Goal: Task Accomplishment & Management: Use online tool/utility

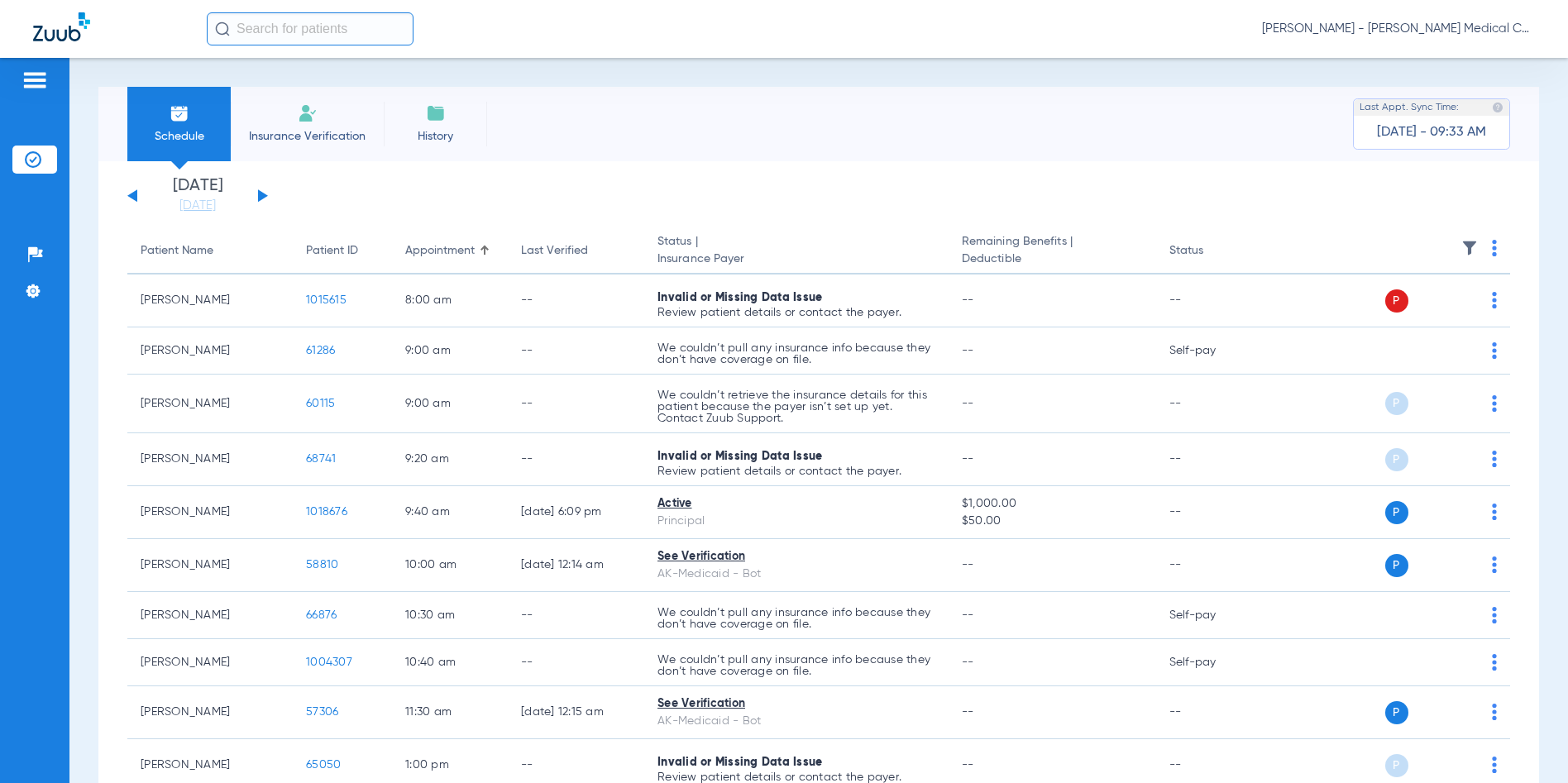
click at [258, 195] on button at bounding box center [263, 196] width 10 height 12
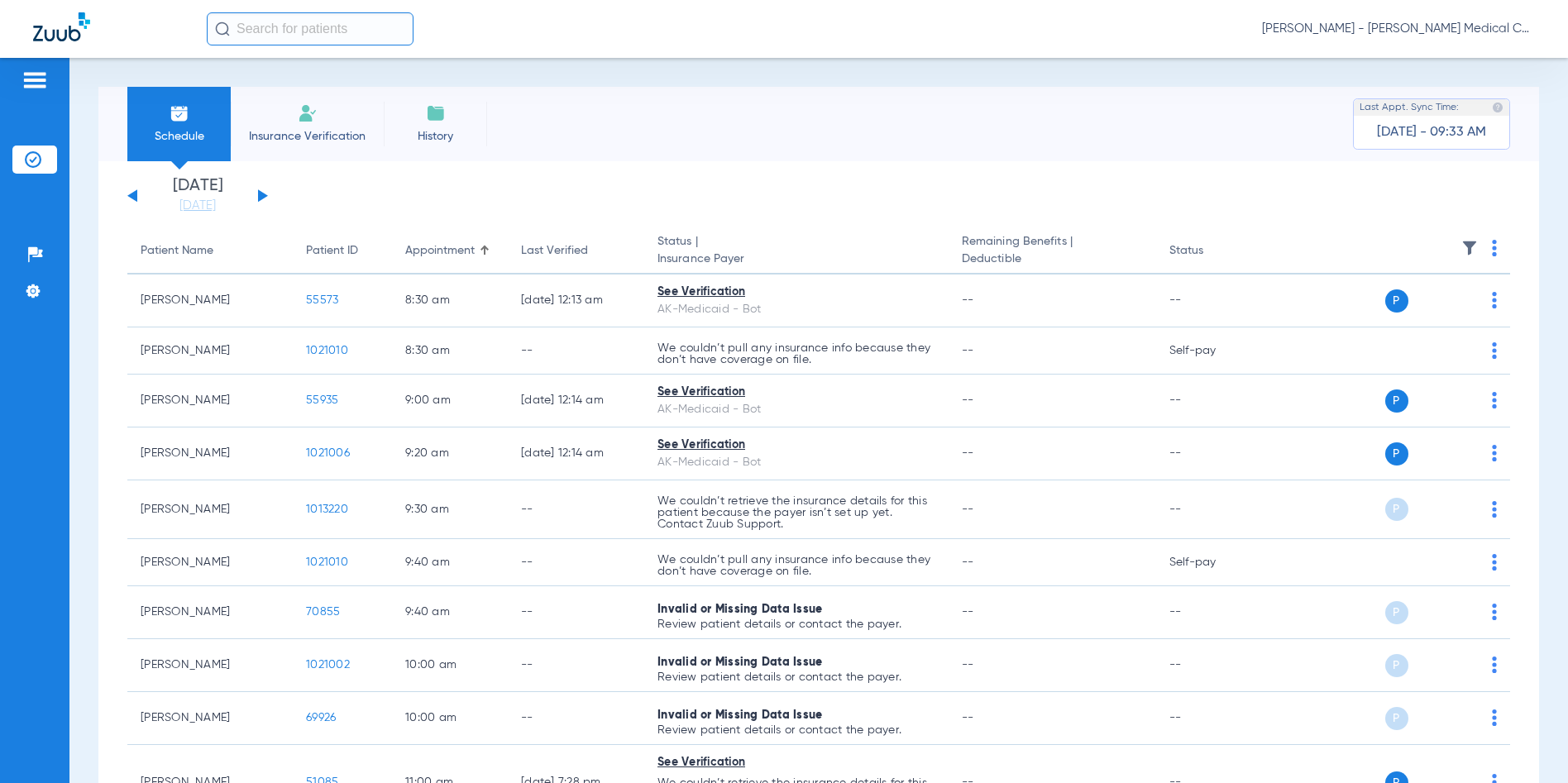
click at [258, 195] on button at bounding box center [263, 196] width 10 height 12
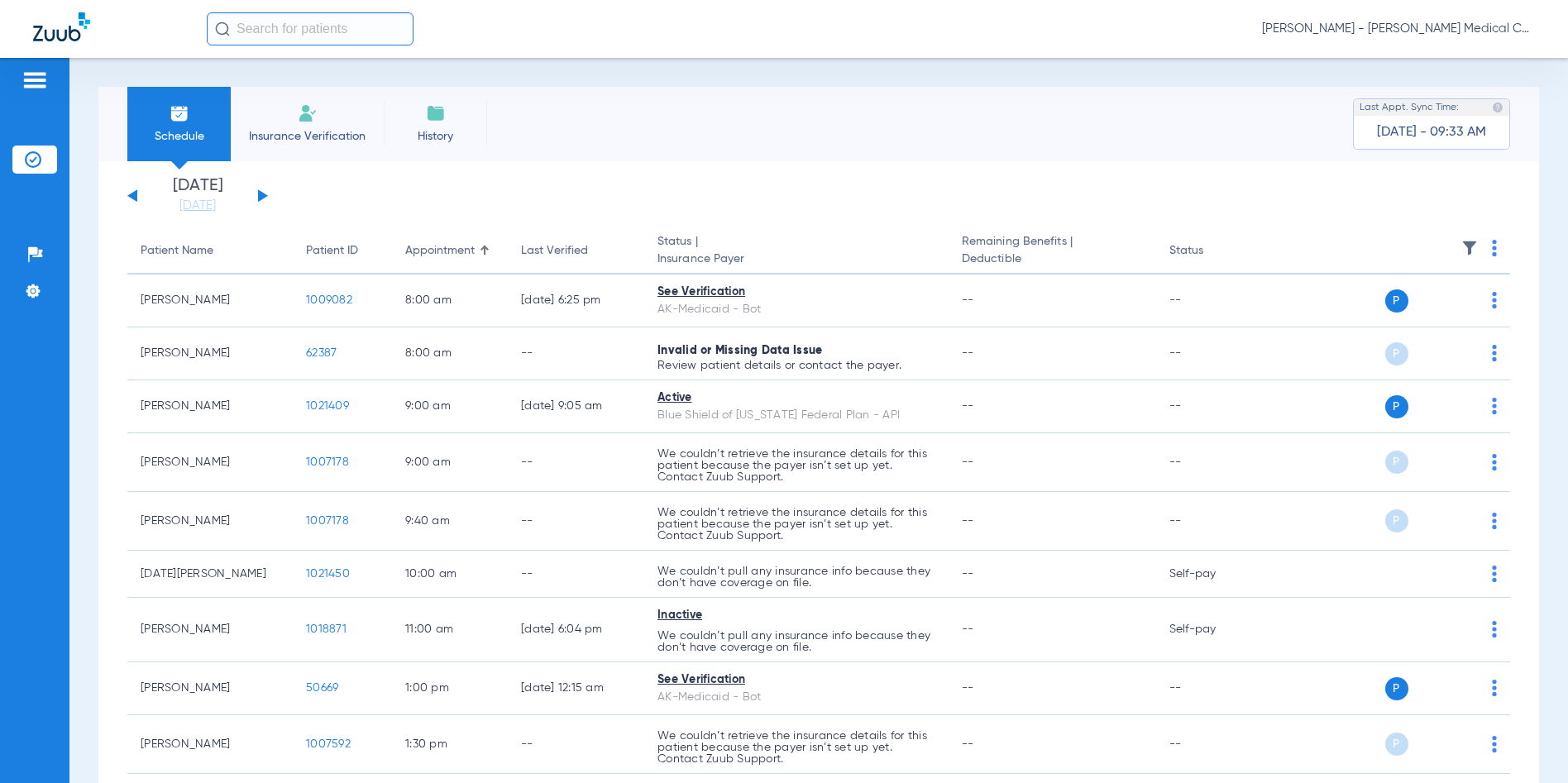
click at [259, 195] on button at bounding box center [263, 196] width 10 height 12
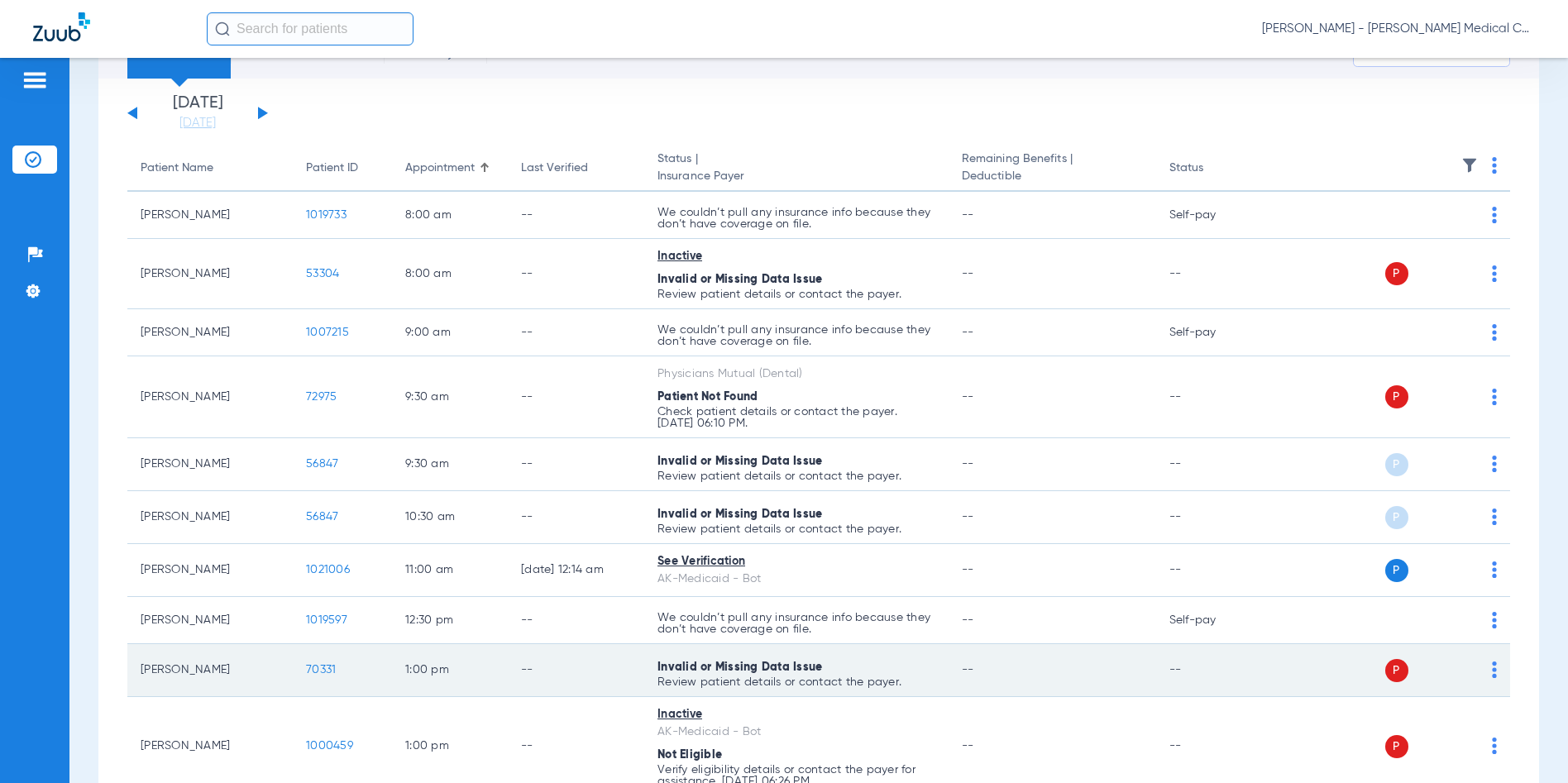
scroll to position [248, 0]
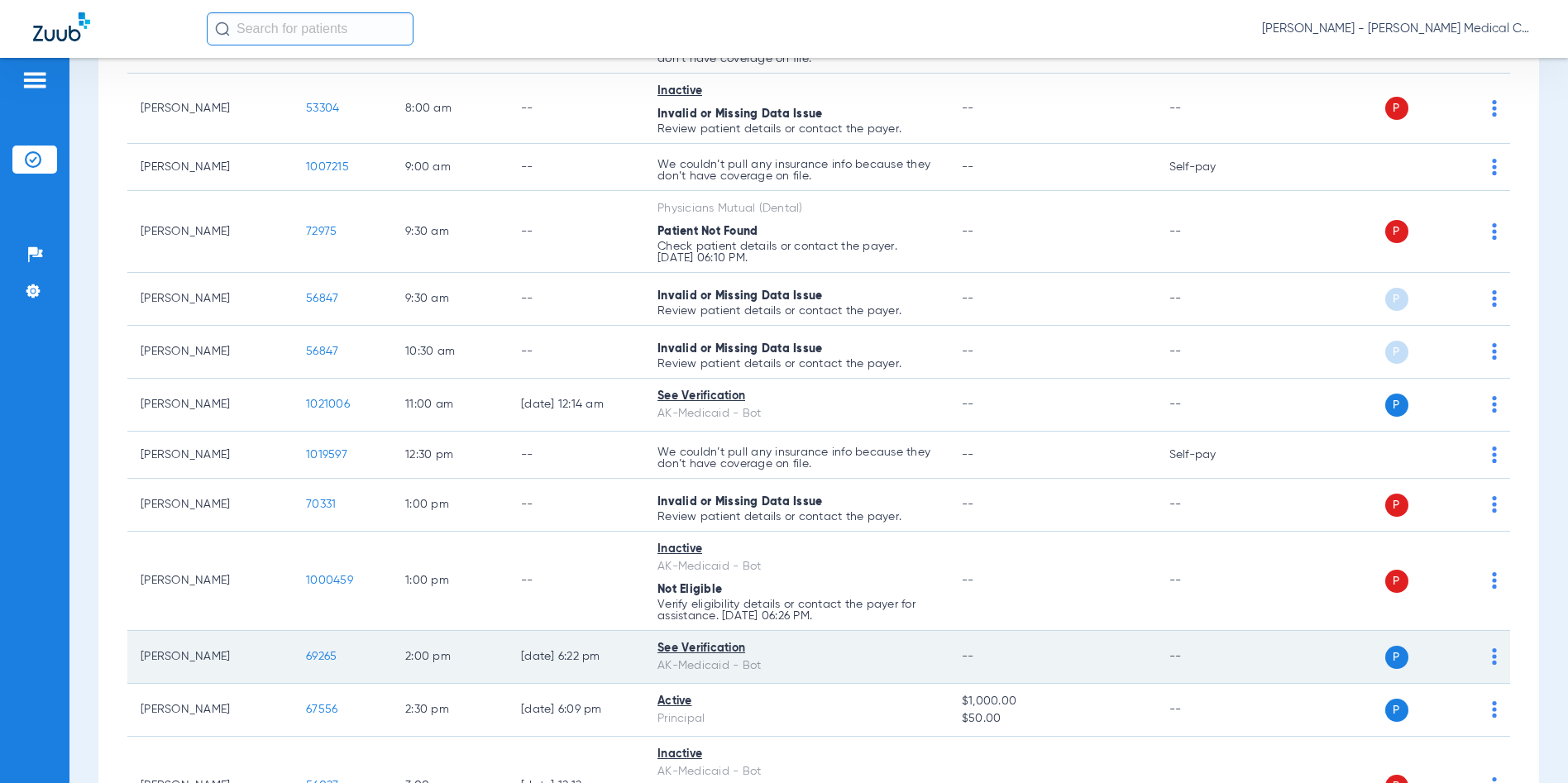
click at [319, 660] on span "69265" at bounding box center [321, 657] width 31 height 12
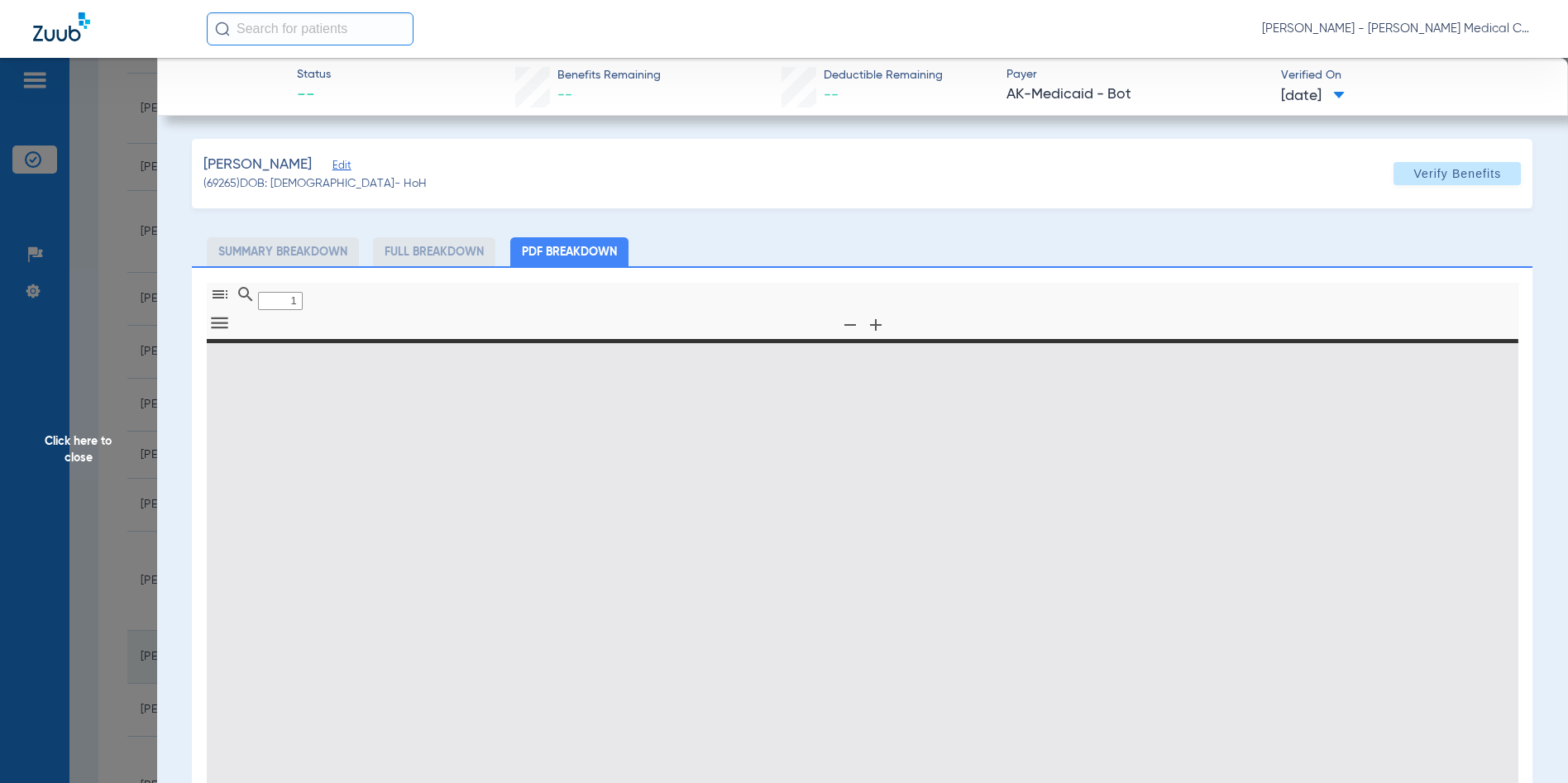
type input "0"
select select "page-width"
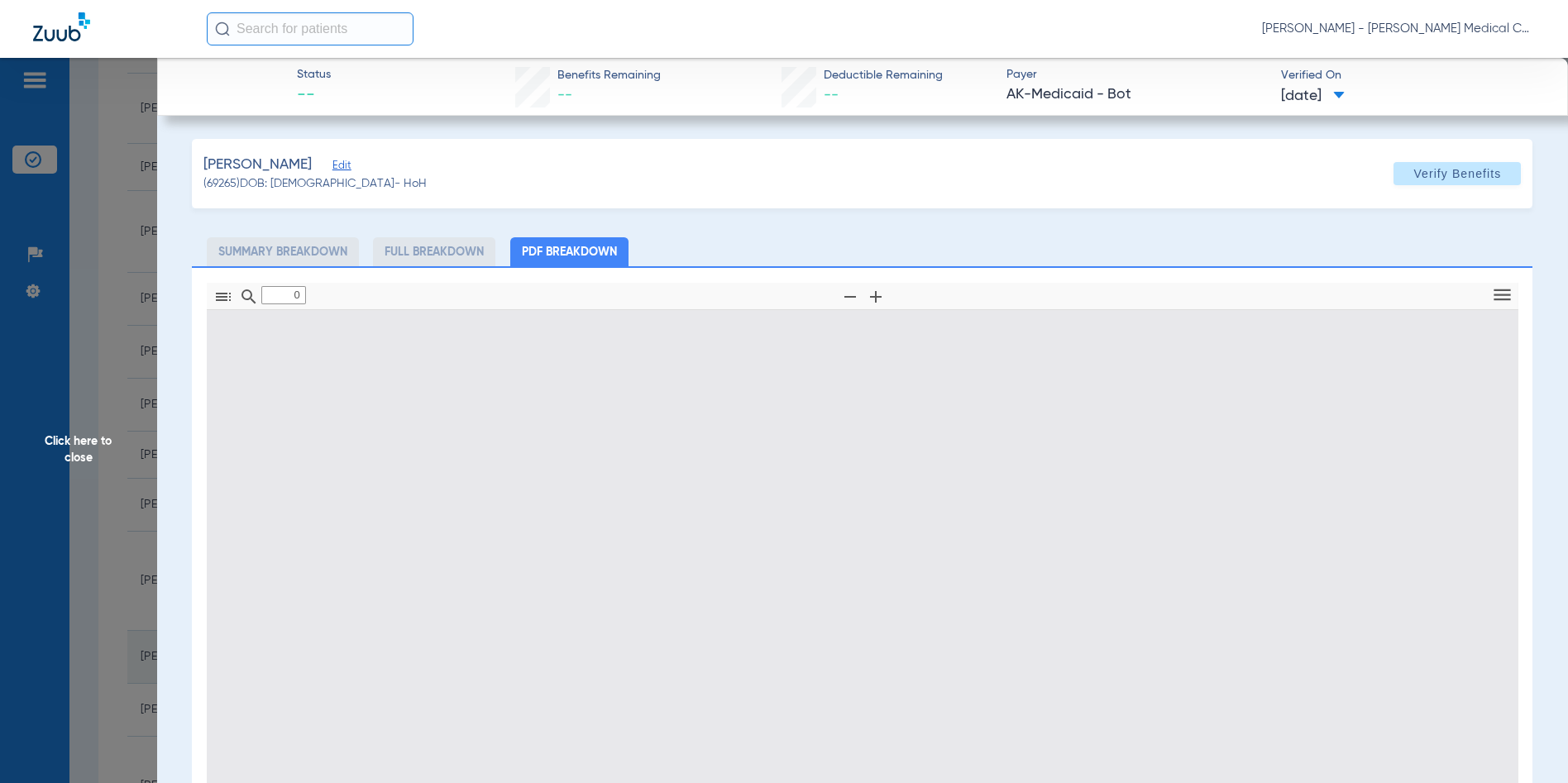
type input "1"
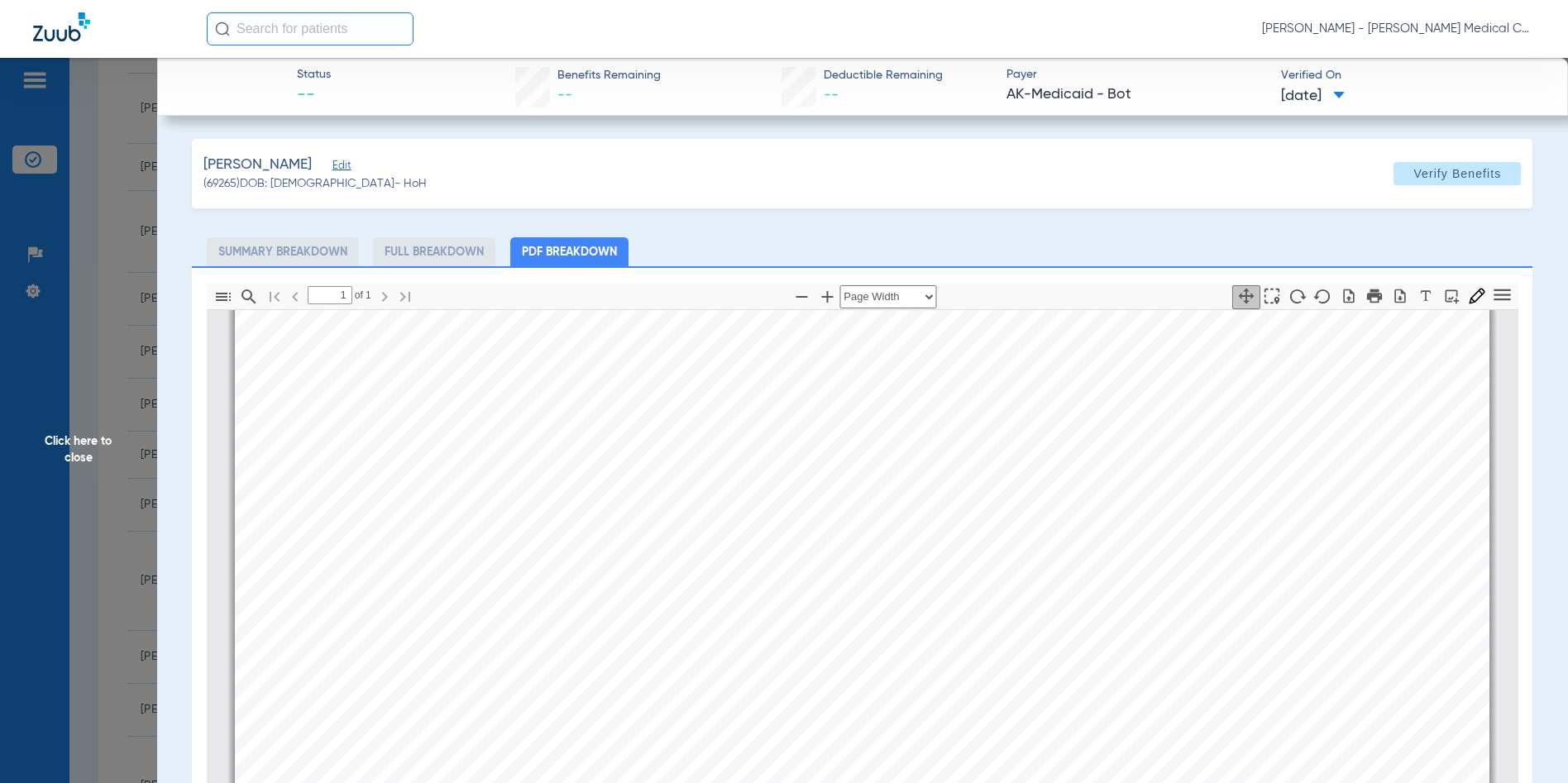
scroll to position [753, 0]
click at [82, 449] on span "Click here to close" at bounding box center [78, 449] width 157 height 783
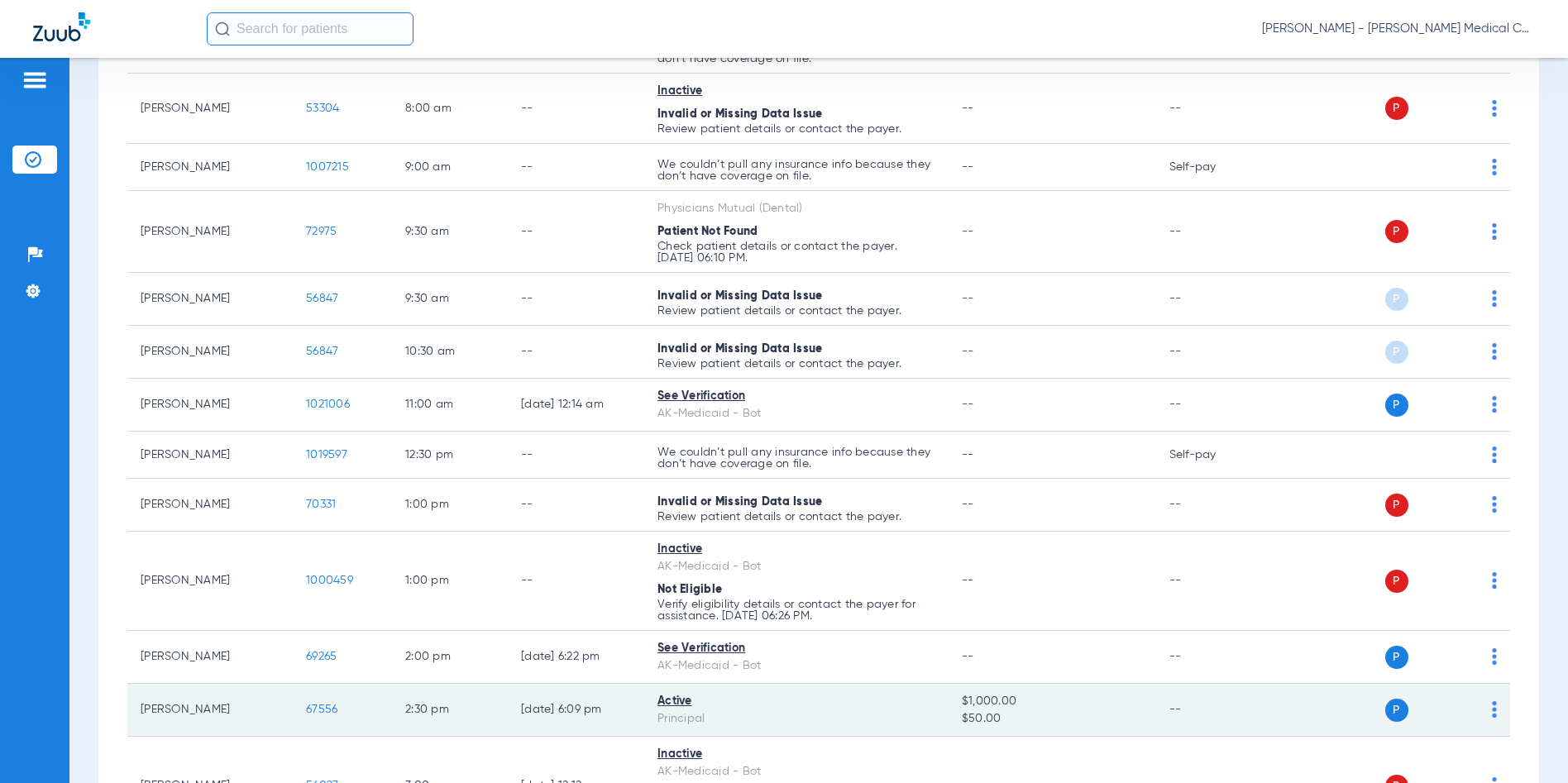
click at [319, 709] on span "67556" at bounding box center [322, 710] width 32 height 12
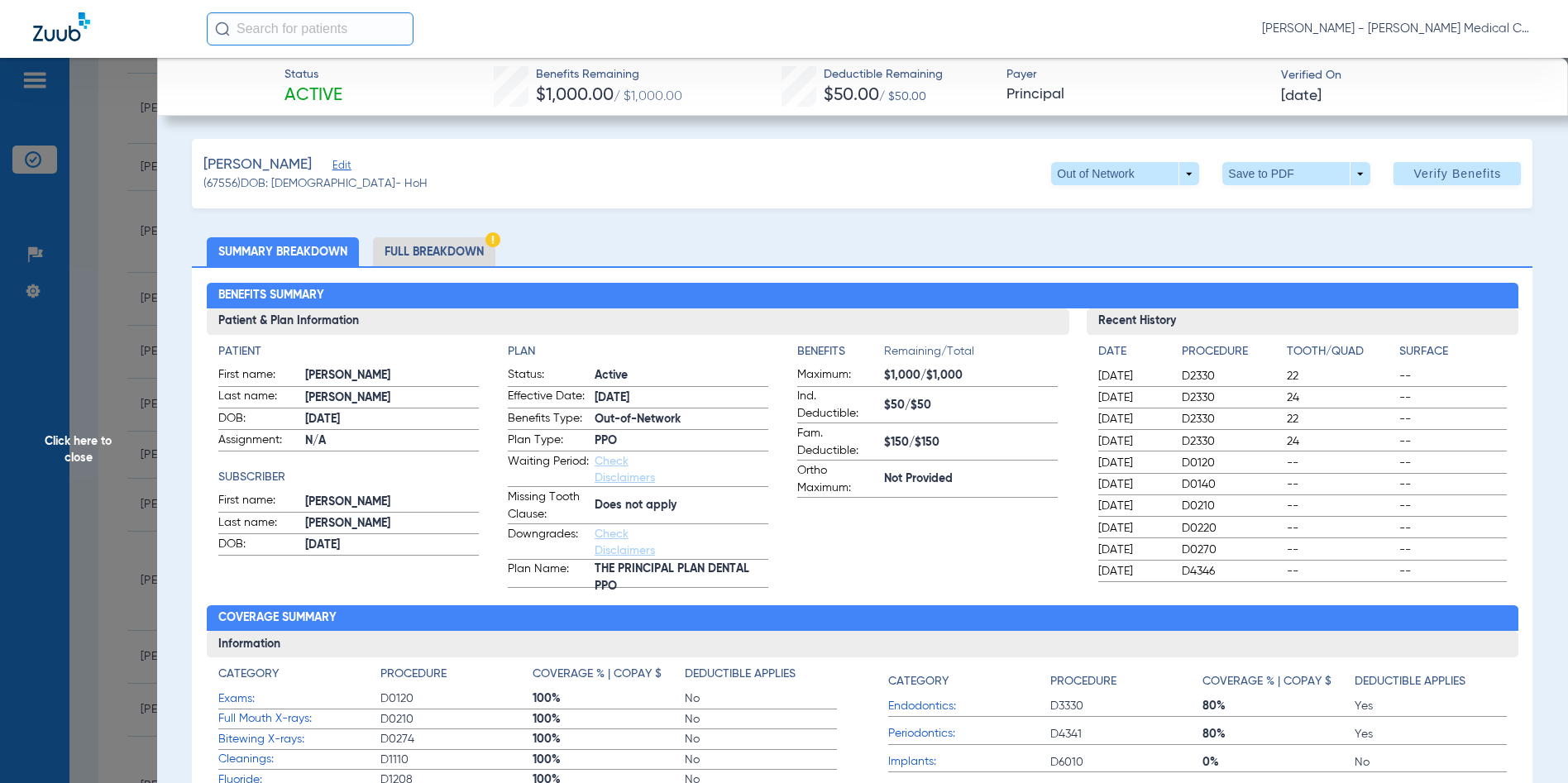
click at [84, 440] on span "Click here to close" at bounding box center [78, 449] width 157 height 783
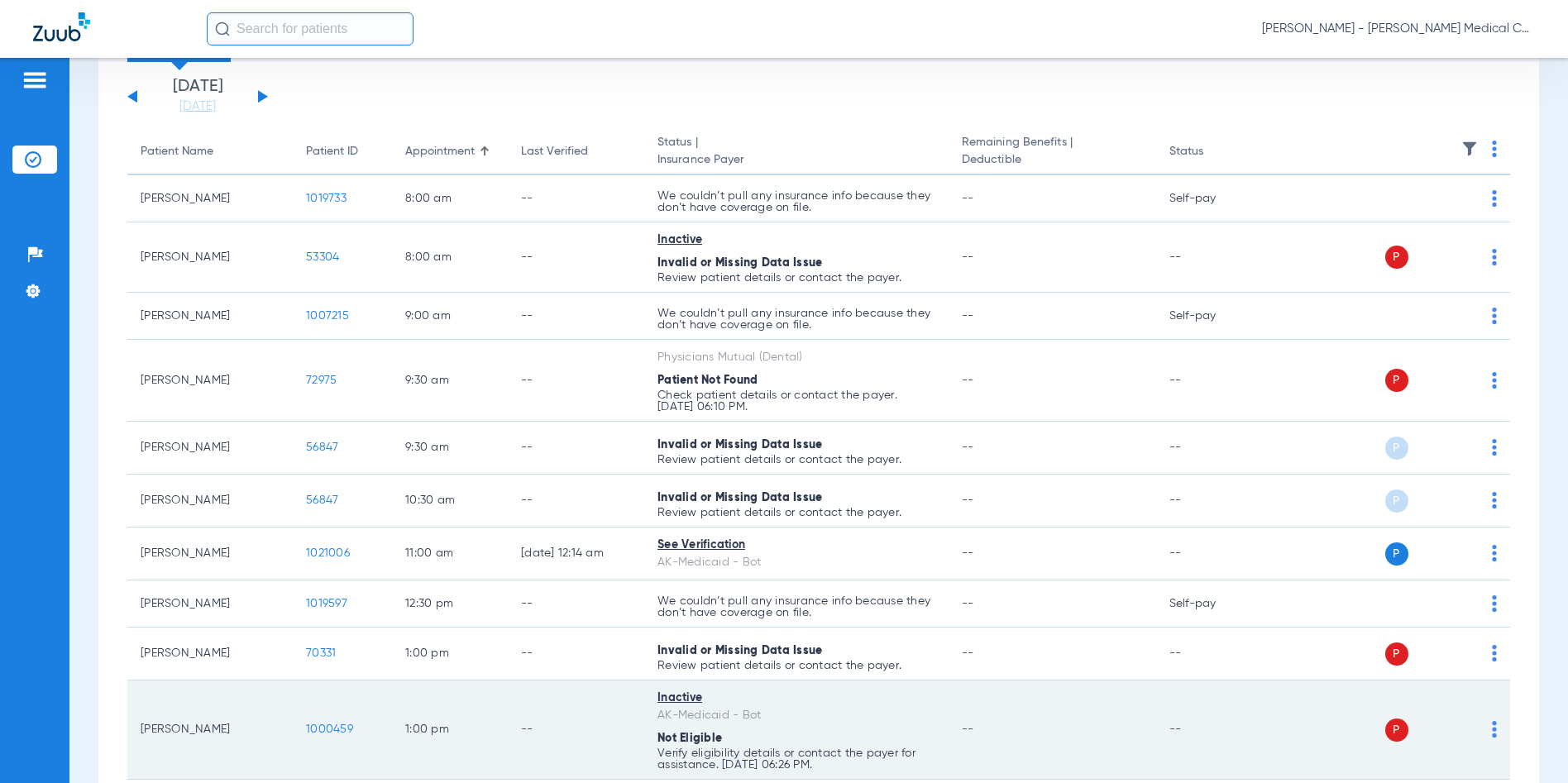
scroll to position [0, 0]
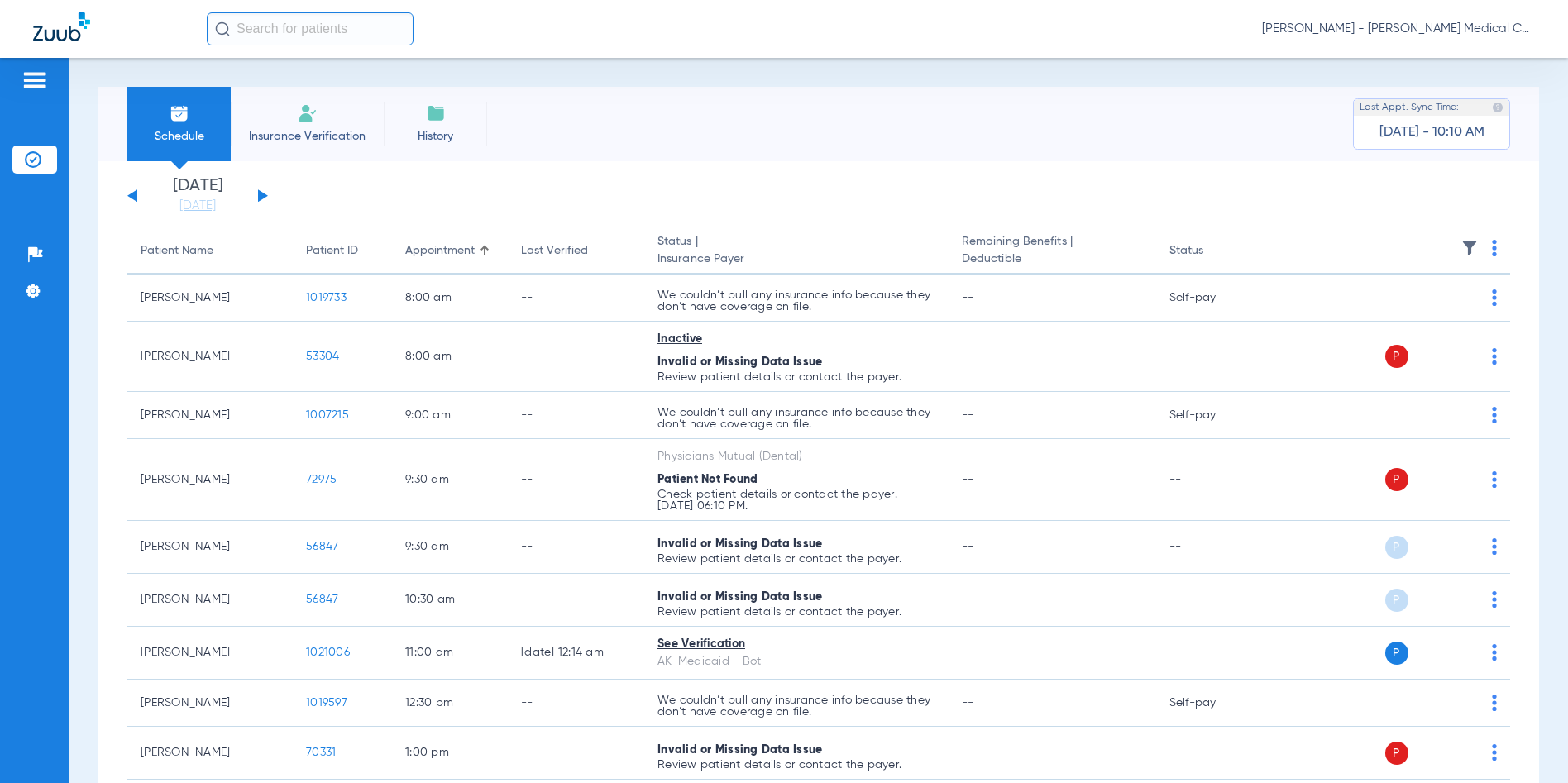
click at [259, 195] on button at bounding box center [263, 196] width 10 height 12
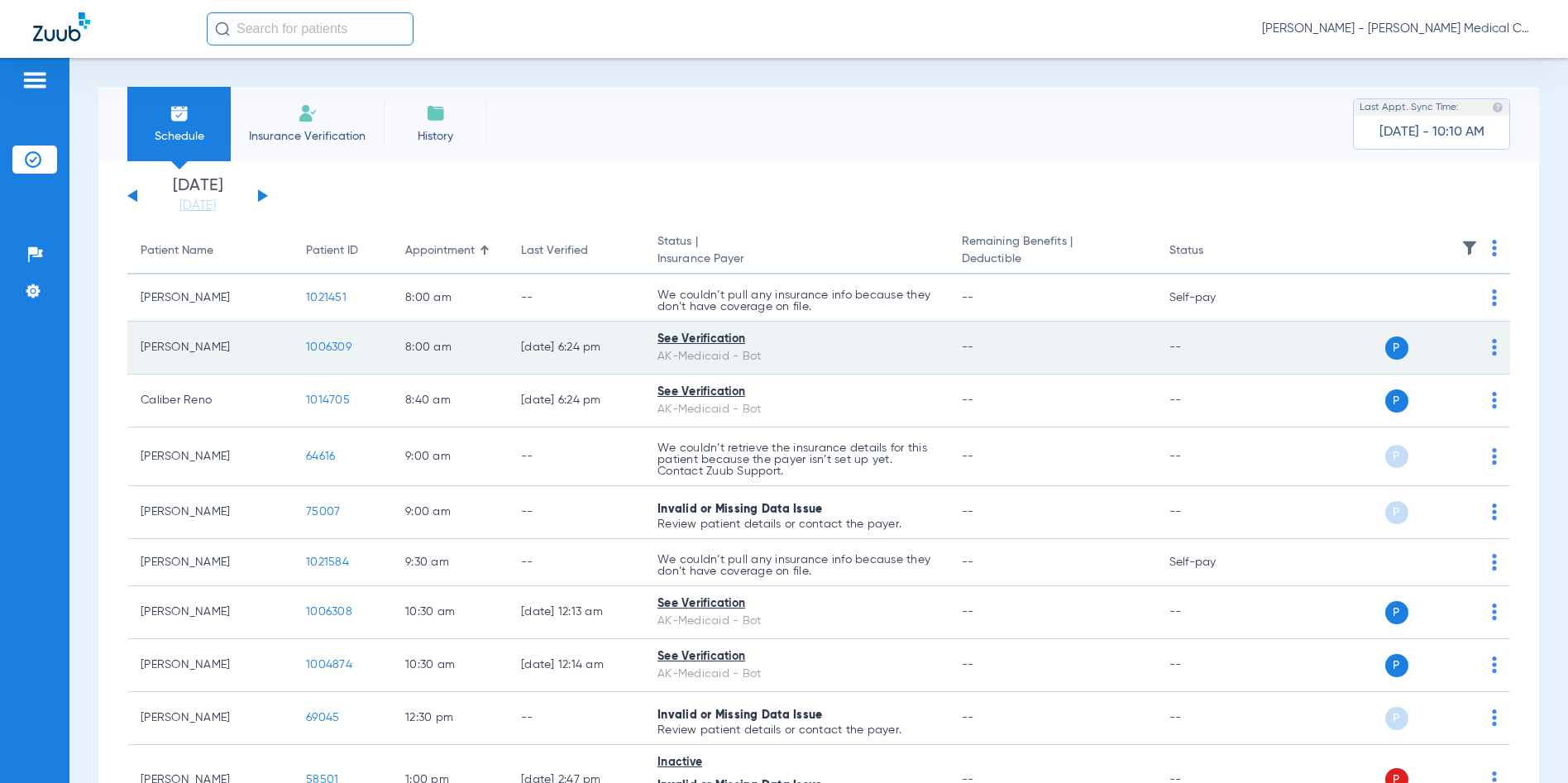
click at [330, 353] on span "1006309" at bounding box center [329, 348] width 46 height 12
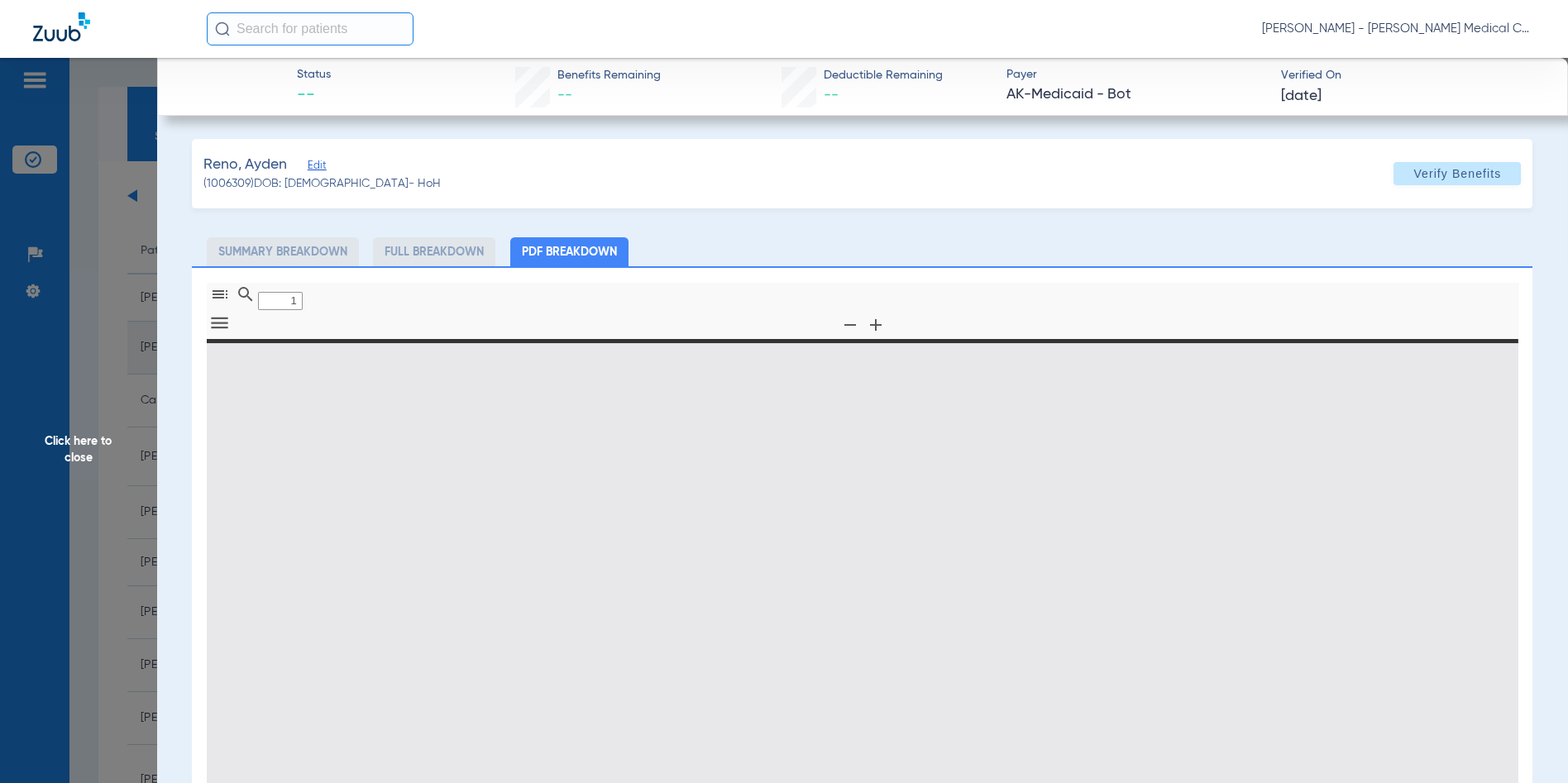
type input "0"
select select "page-width"
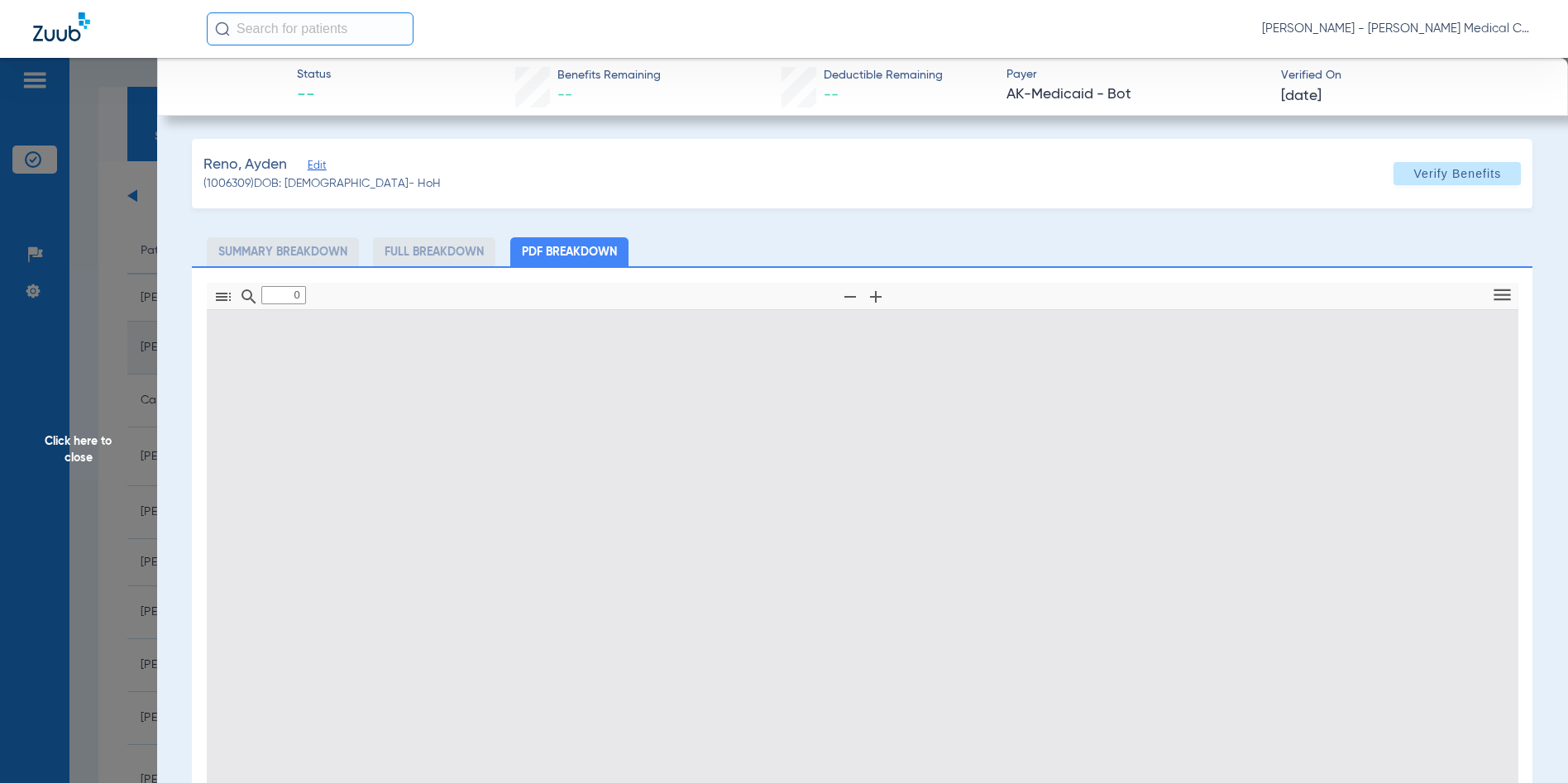
type input "1"
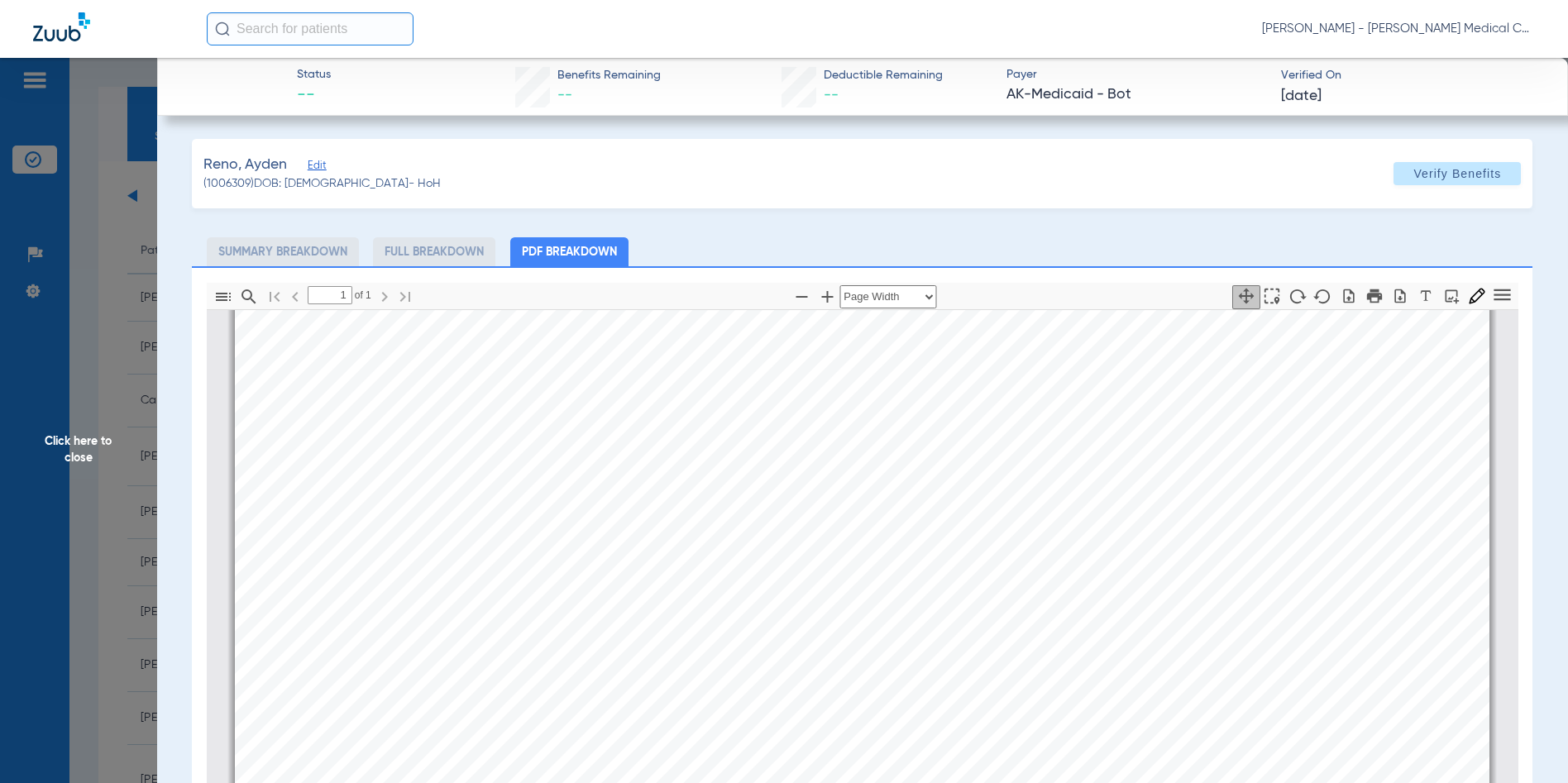
scroll to position [918, 0]
click at [74, 456] on span "Click here to close" at bounding box center [78, 449] width 157 height 783
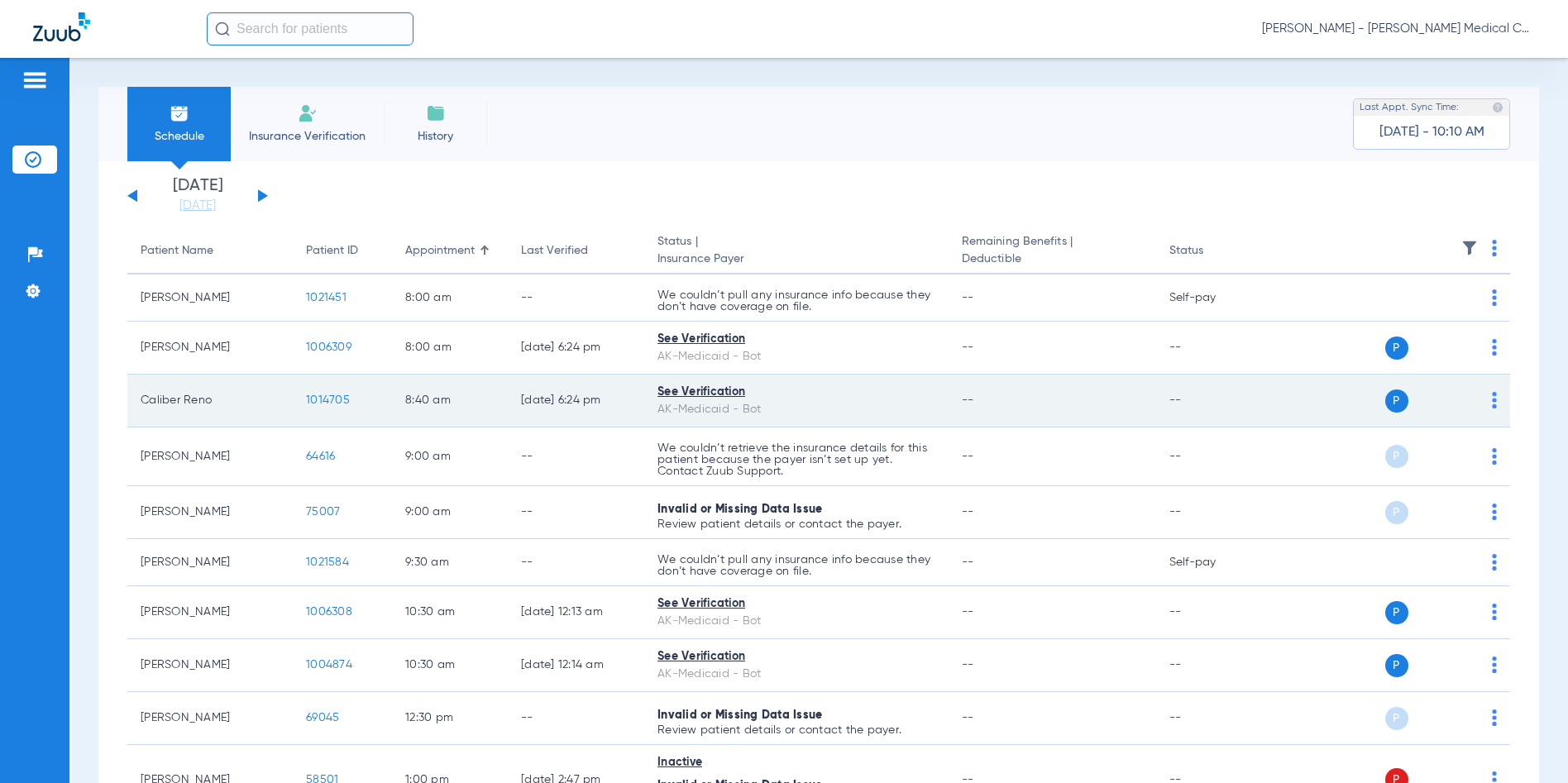
click at [325, 400] on span "1014705" at bounding box center [328, 400] width 44 height 12
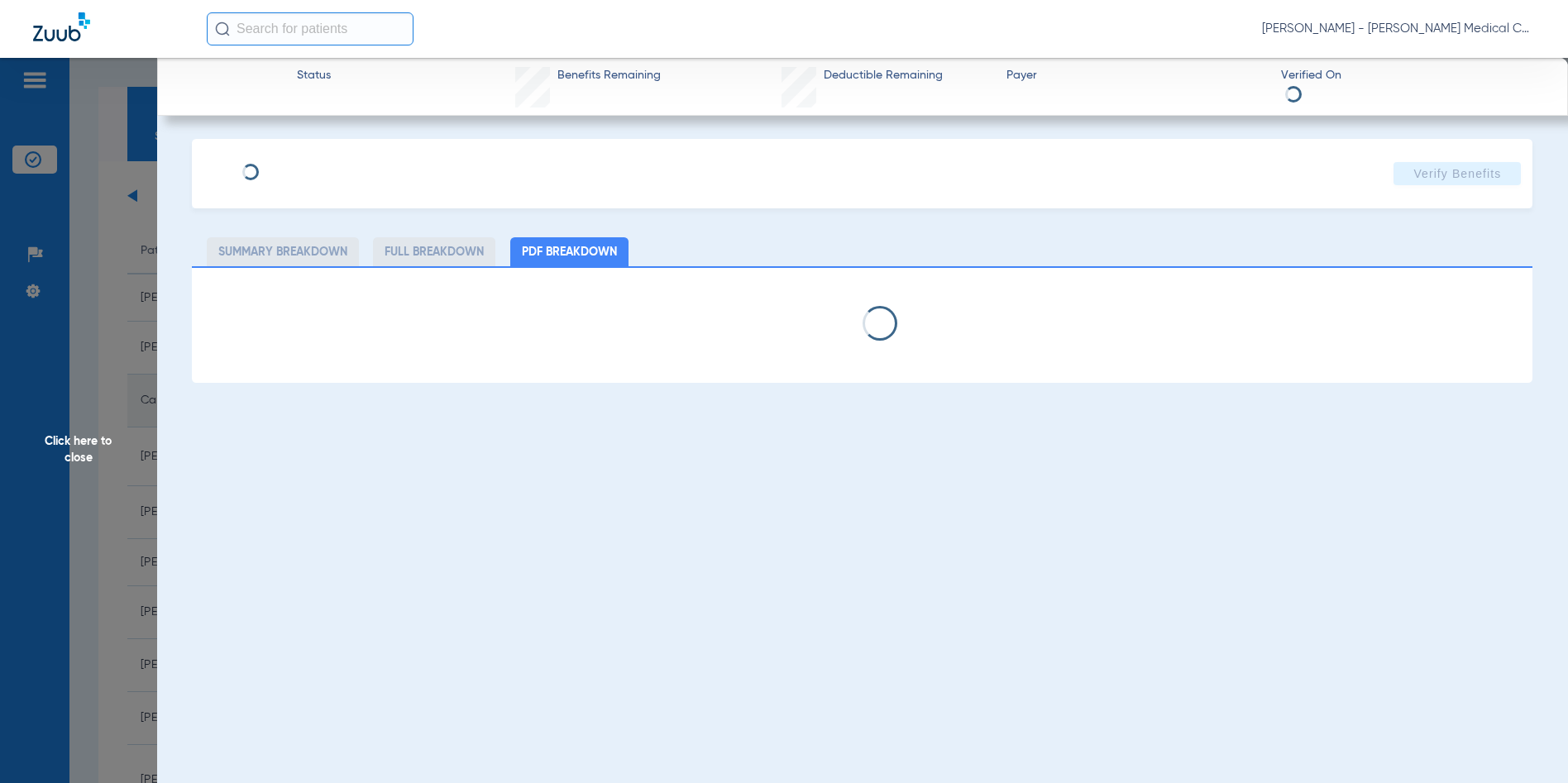
select select "page-width"
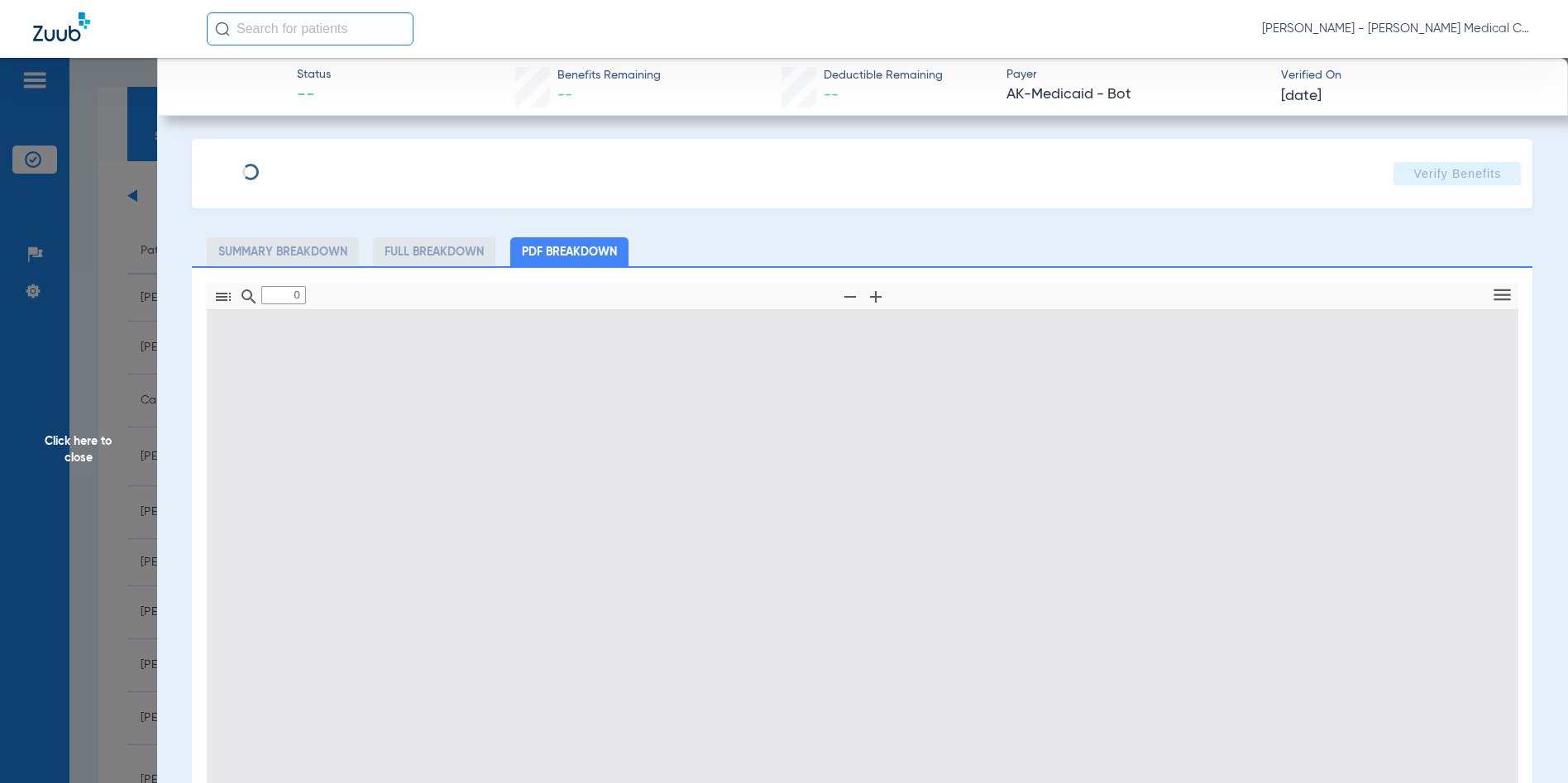
type input "1"
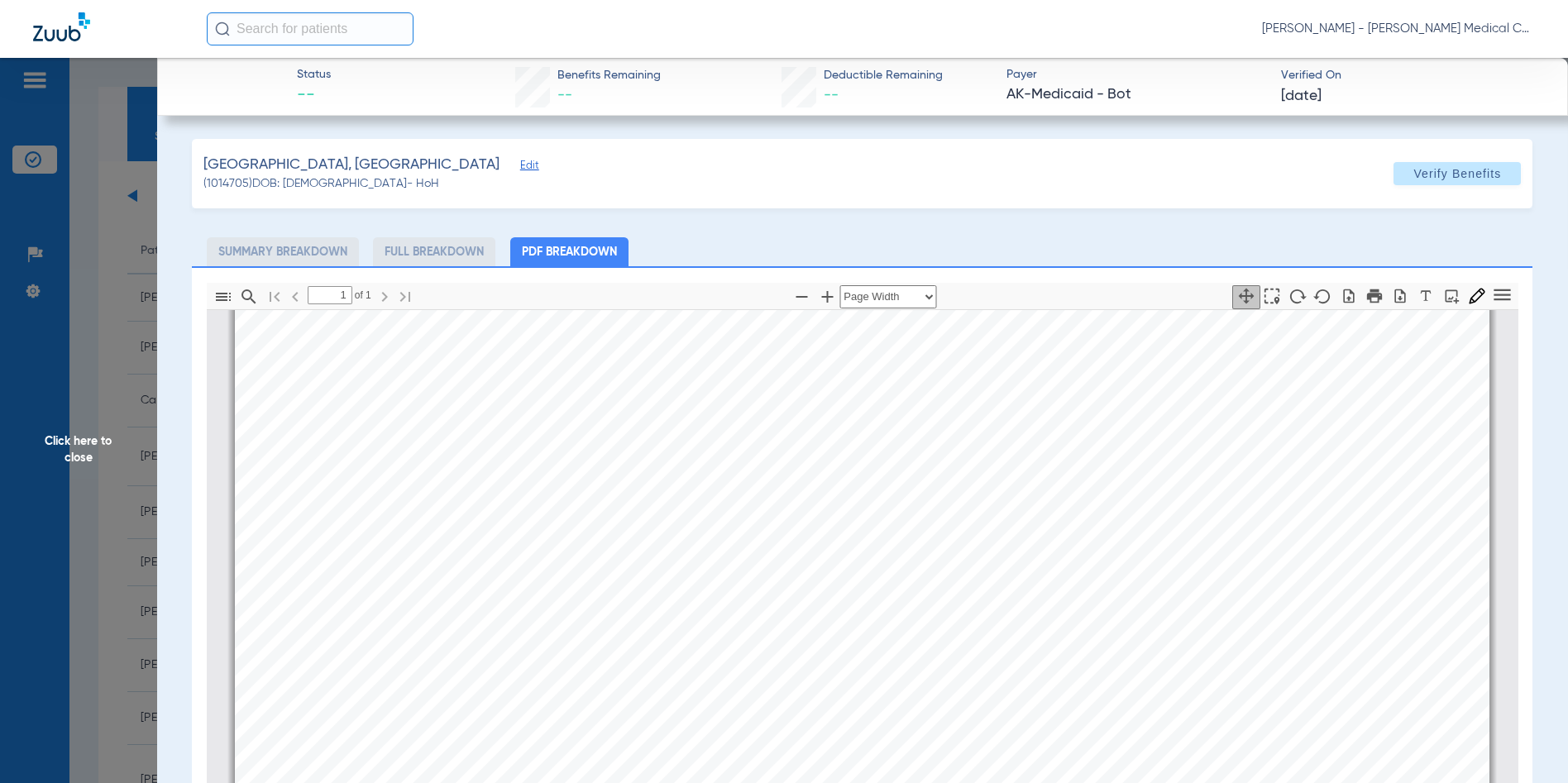
scroll to position [587, 0]
click at [87, 451] on span "Click here to close" at bounding box center [78, 449] width 157 height 783
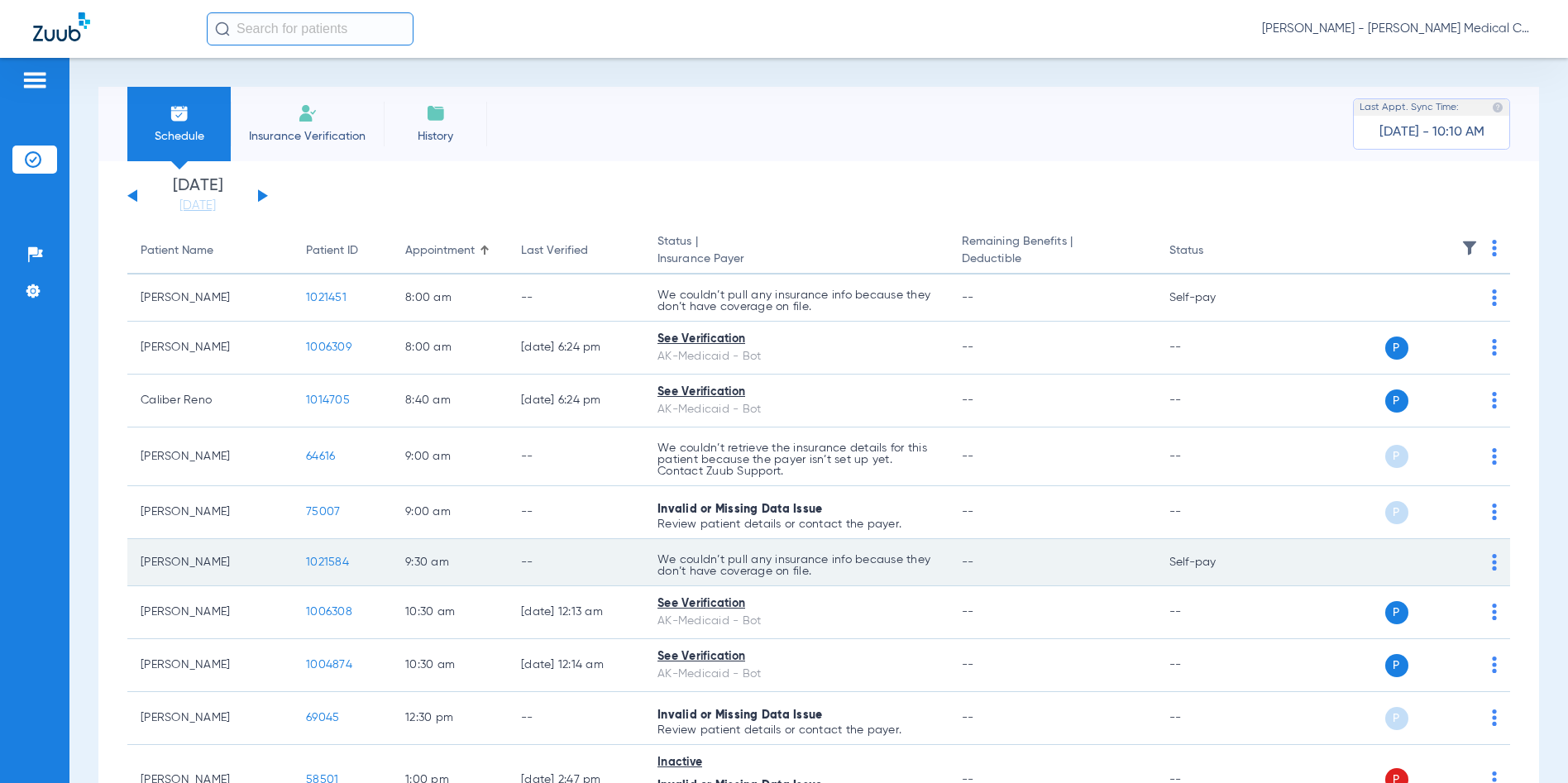
scroll to position [166, 0]
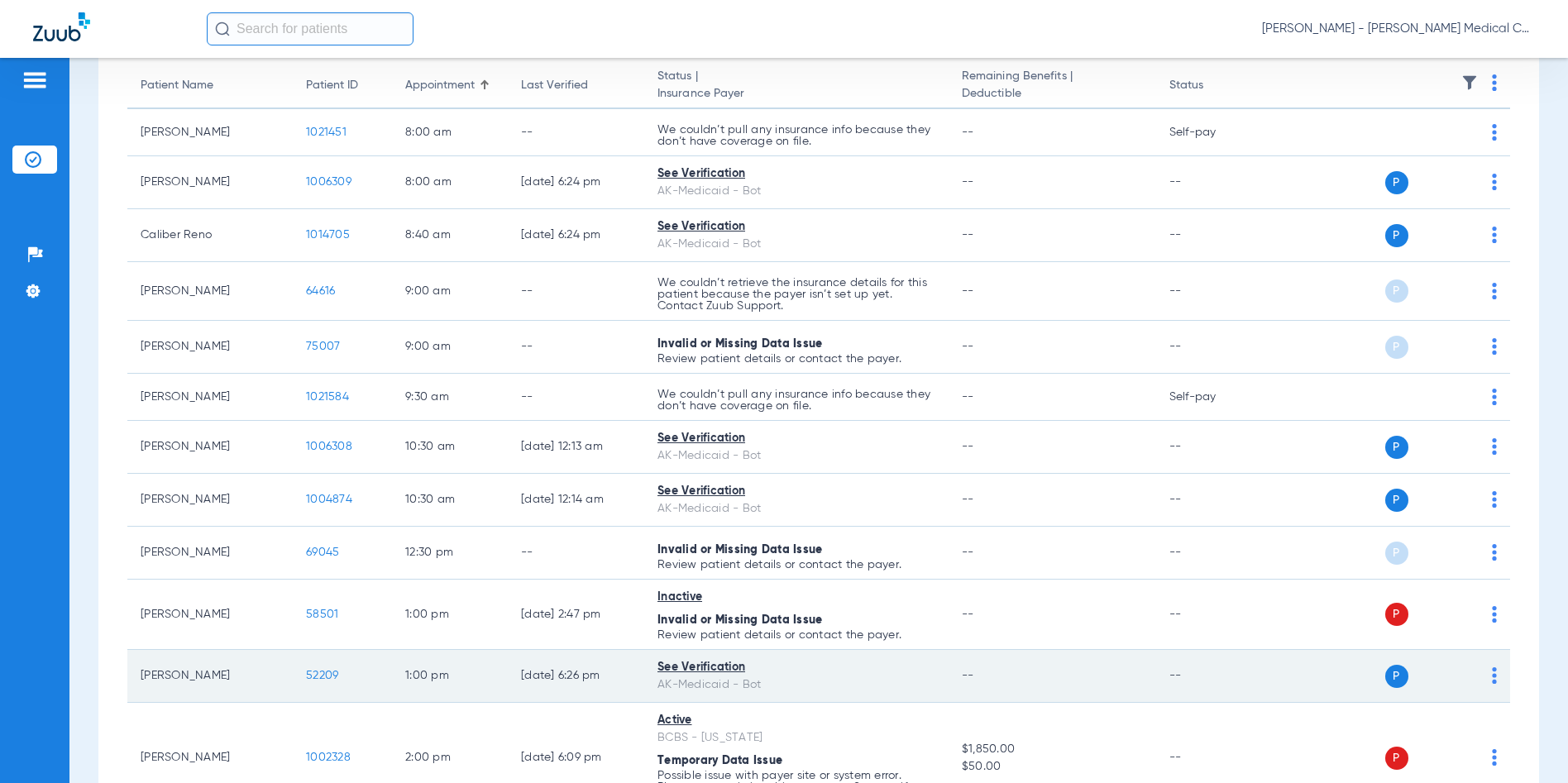
click at [324, 677] on span "52209" at bounding box center [322, 676] width 32 height 12
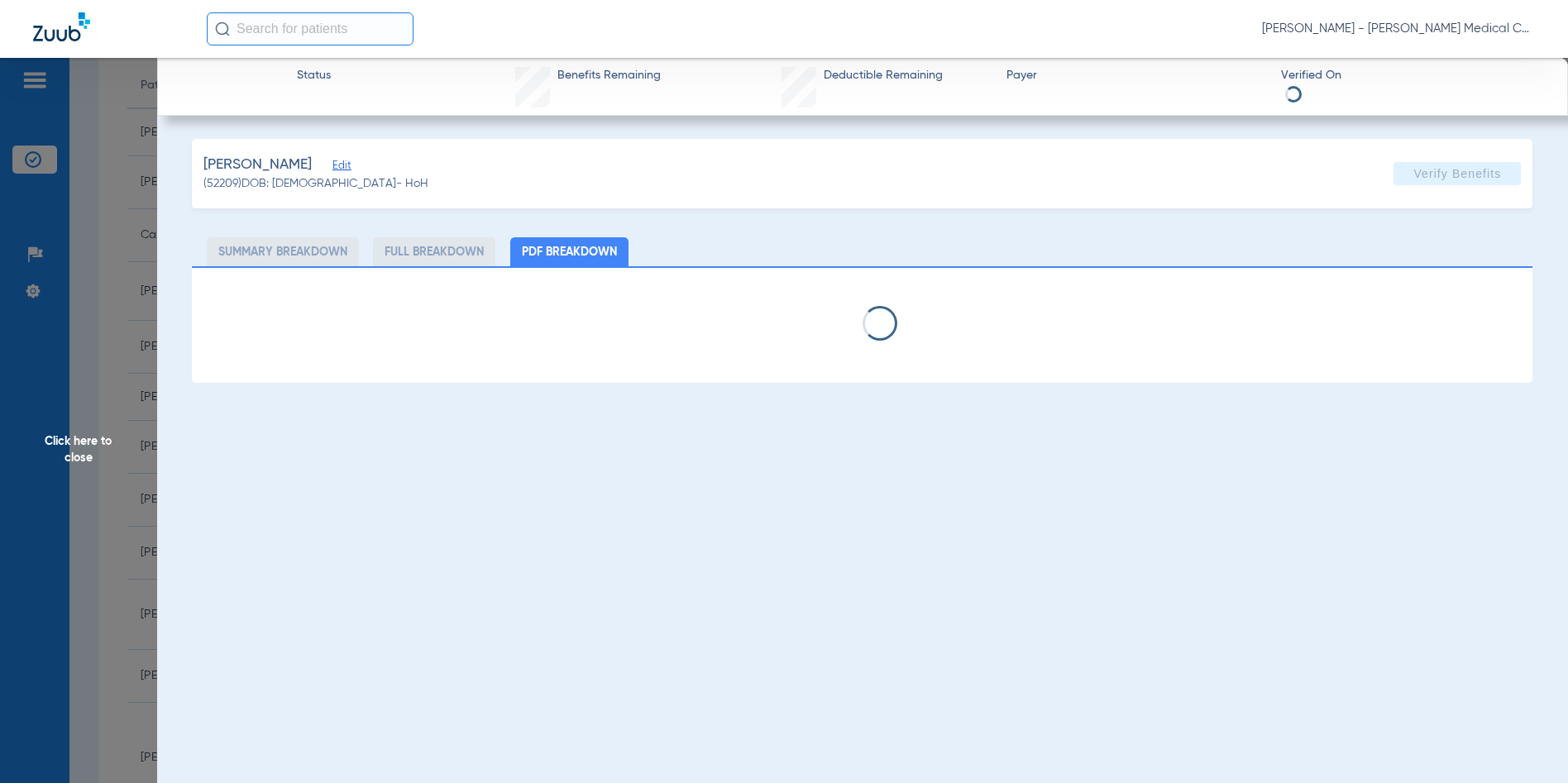
select select "page-width"
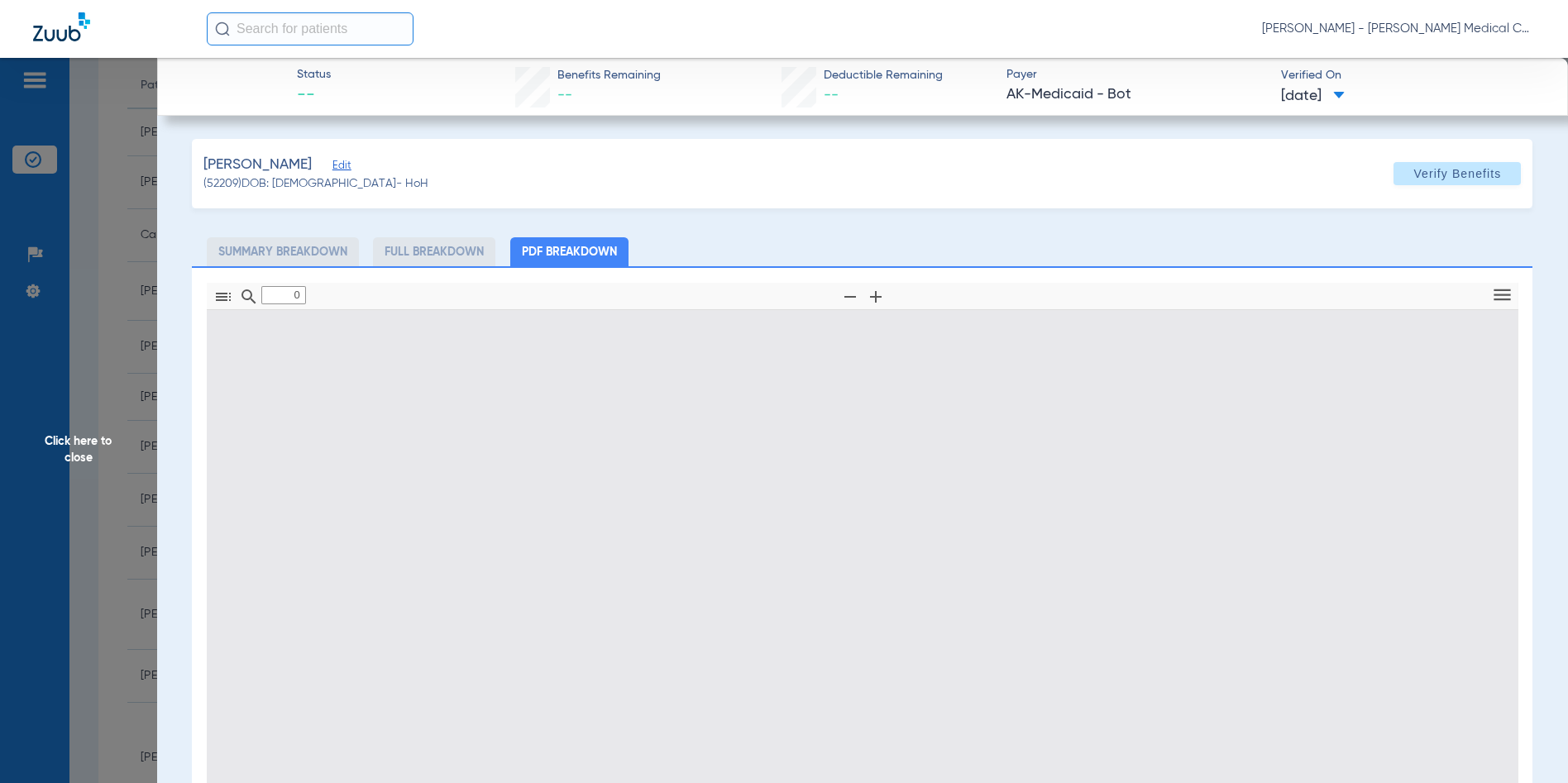
type input "1"
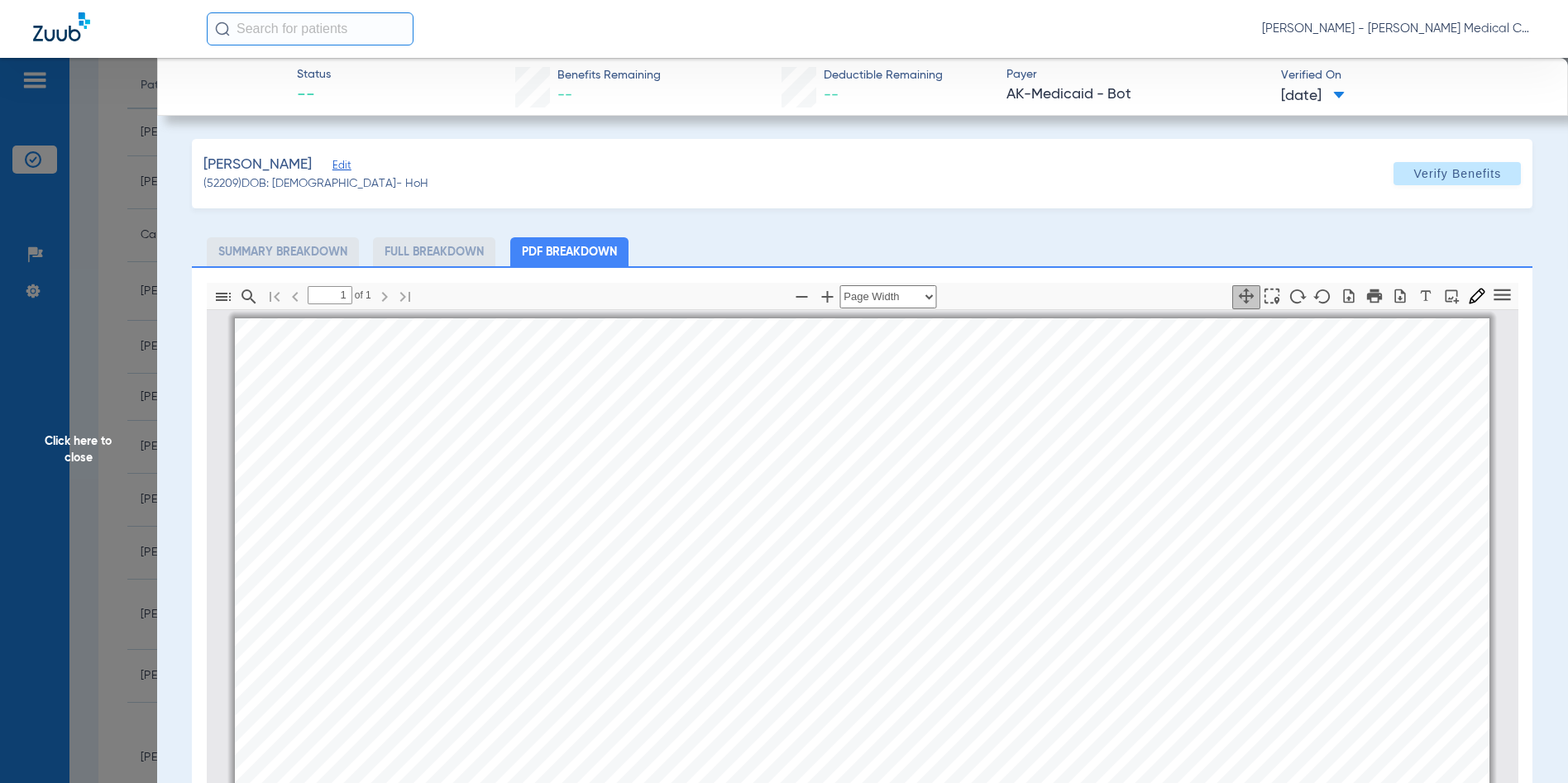
scroll to position [8, 0]
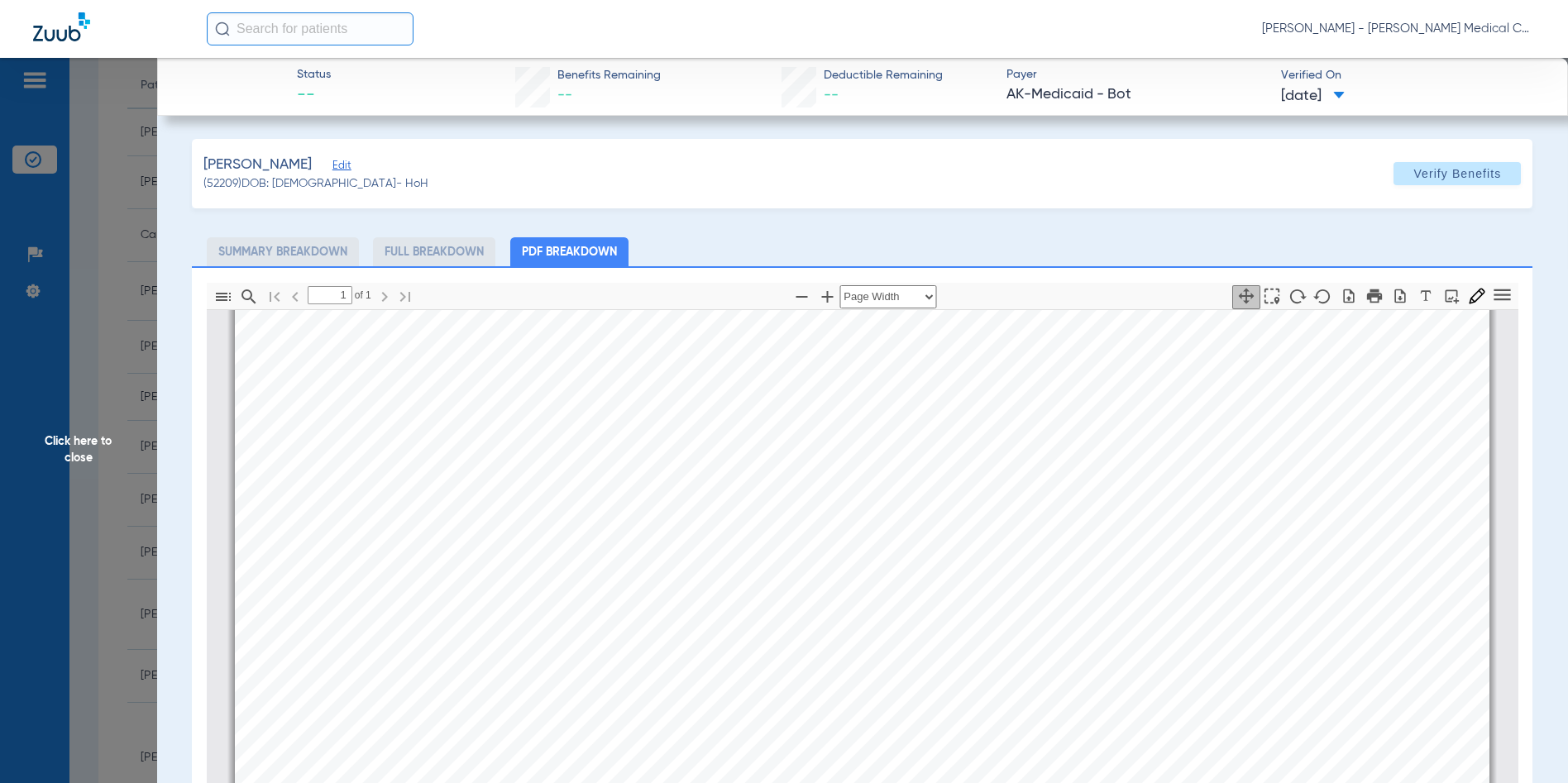
click at [87, 446] on span "Click here to close" at bounding box center [78, 449] width 157 height 783
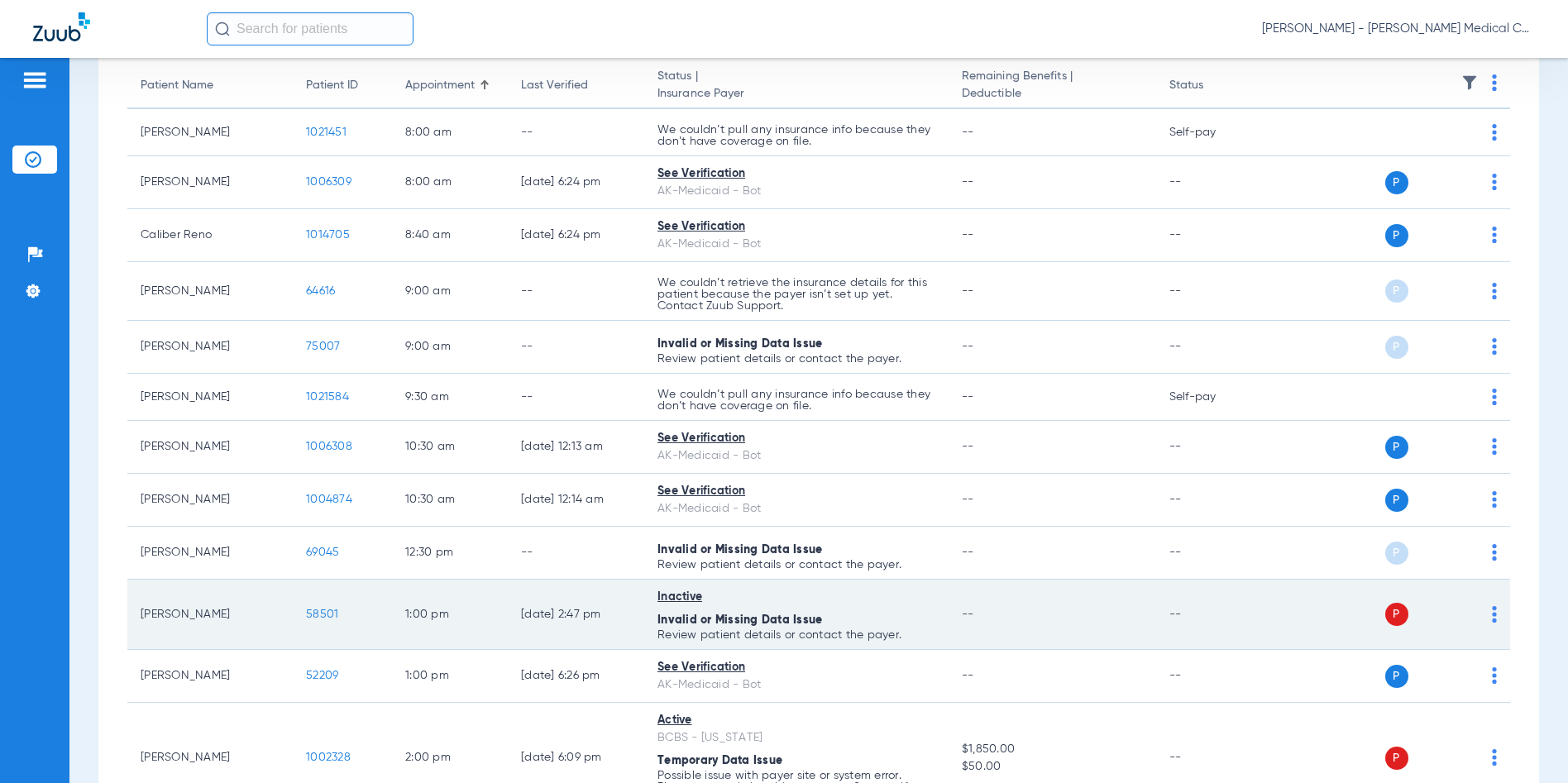
scroll to position [331, 0]
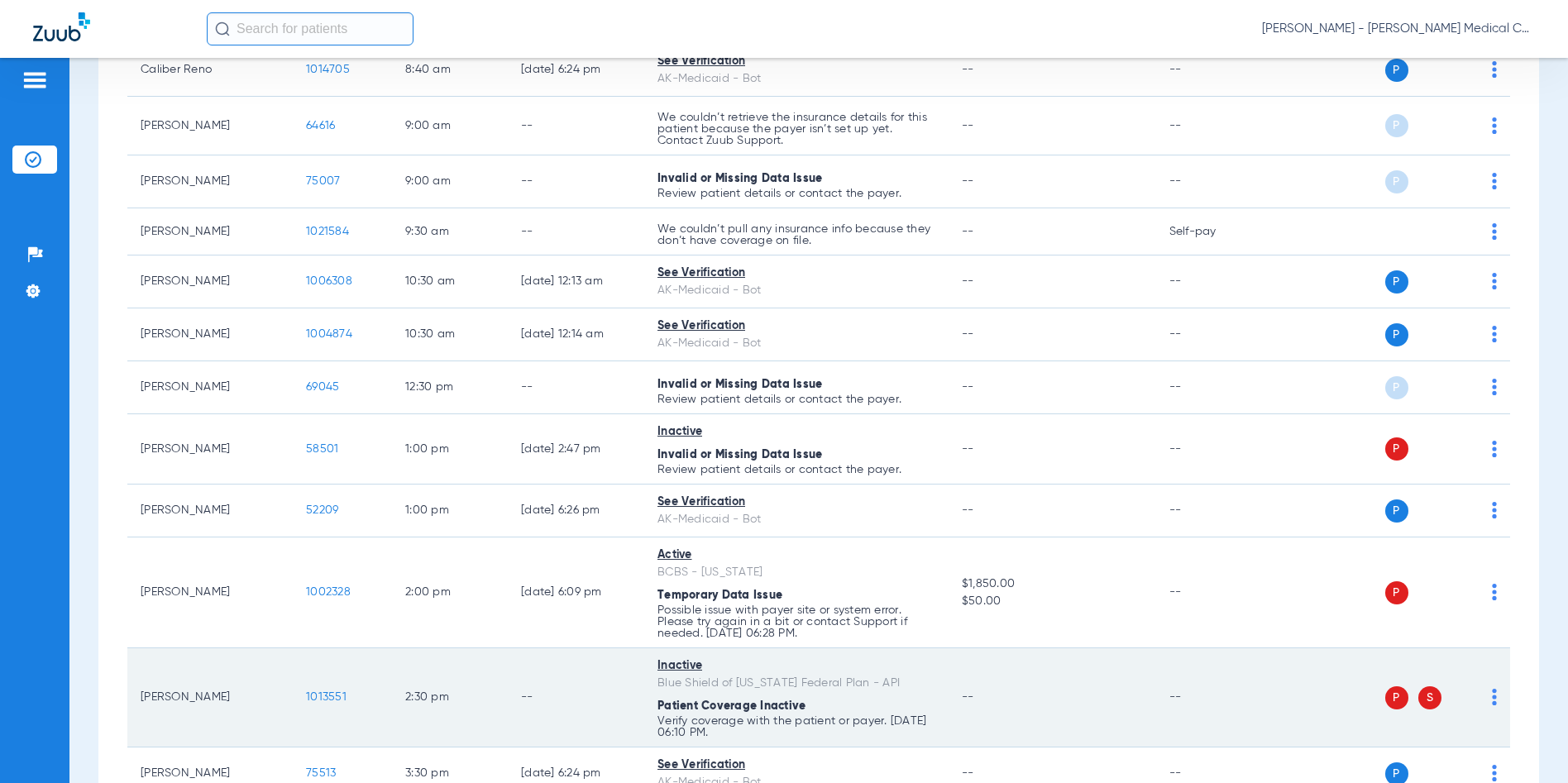
click at [334, 692] on span "1013551" at bounding box center [326, 698] width 41 height 12
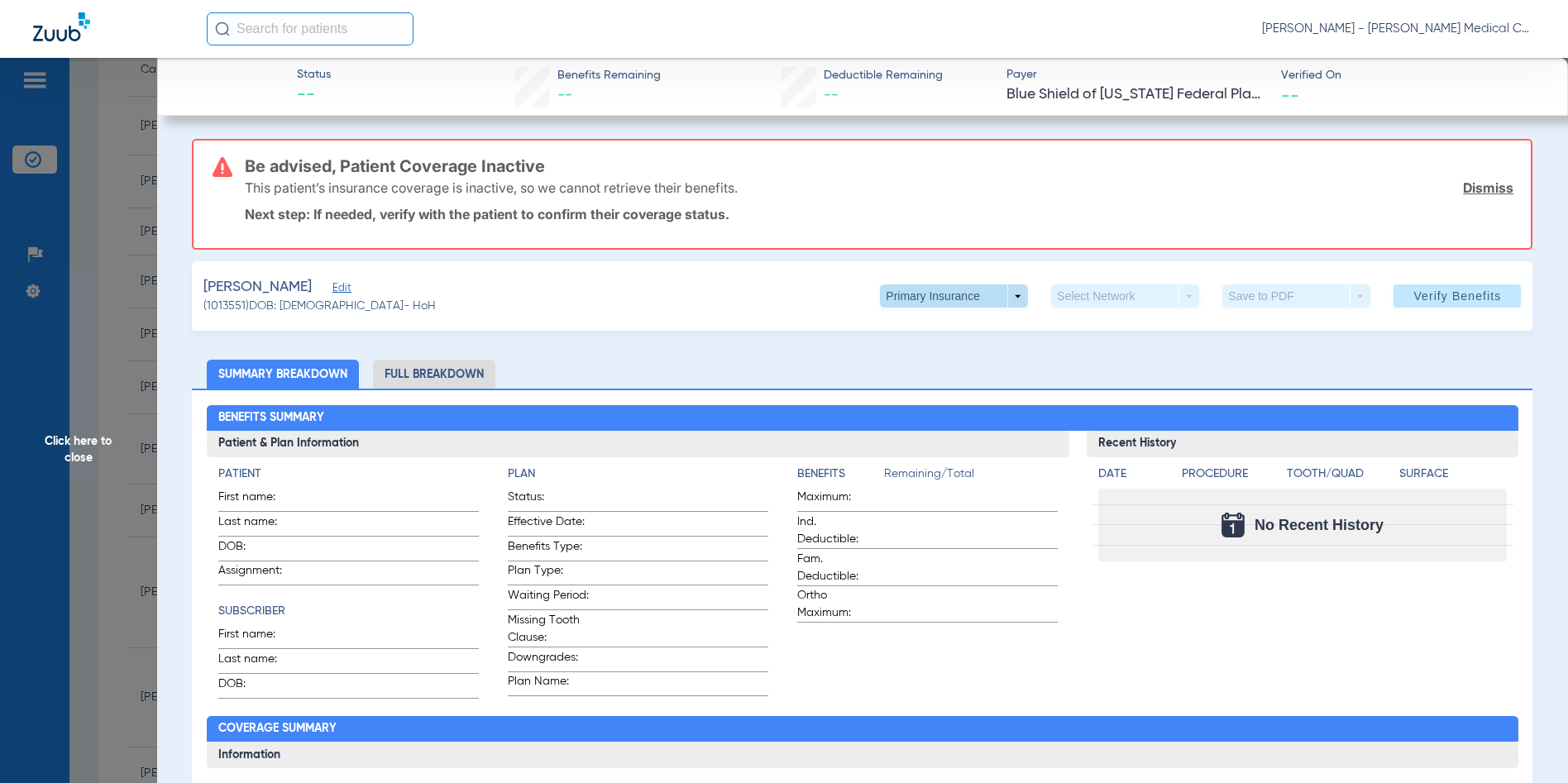
click at [1006, 295] on span at bounding box center [953, 295] width 148 height 23
click at [959, 363] on span "Secondary Insurance" at bounding box center [936, 363] width 109 height 12
